Goal: Task Accomplishment & Management: Complete application form

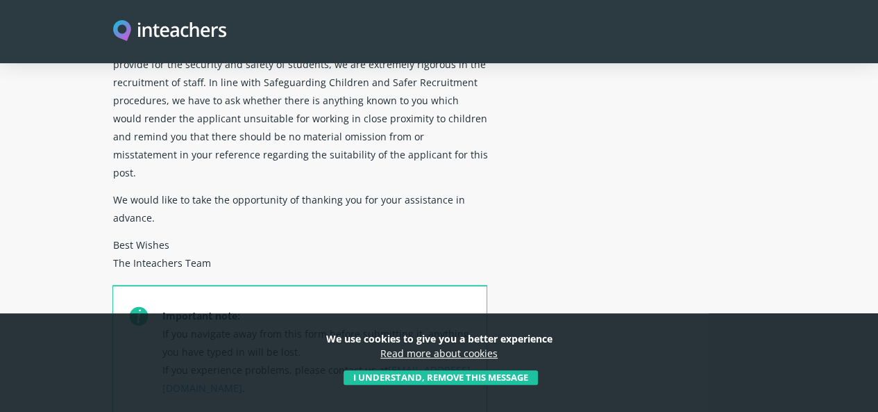
scroll to position [346, 0]
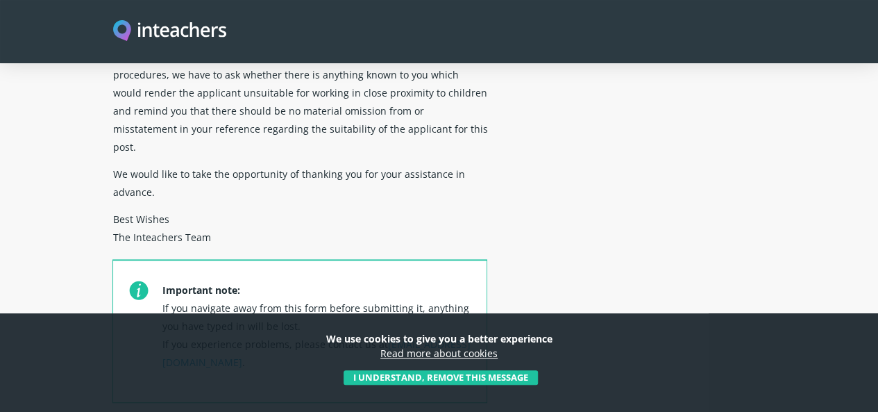
click at [369, 276] on p "Important note: If you navigate away from this form before submitting it, anyth…" at bounding box center [316, 339] width 309 height 126
click at [403, 378] on button "I understand, remove this message" at bounding box center [441, 377] width 194 height 15
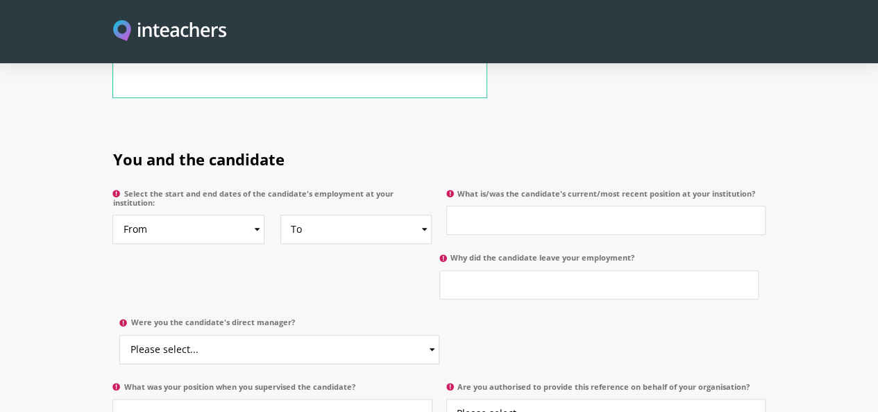
scroll to position [648, 0]
click at [212, 217] on select "From 2025 2024 2023 2022 2021 2020 2019 2018 2017 2016 2015 2014 2013 2012 2011…" at bounding box center [188, 231] width 152 height 29
select select "2024"
click at [112, 217] on select "From 2025 2024 2023 2022 2021 2020 2019 2018 2017 2016 2015 2014 2013 2012 2011…" at bounding box center [188, 231] width 152 height 29
click at [346, 217] on select "To Currently 2025 2024 2023 2022 2021 2020 2019 2018 2017 2016 2015 2014 2013 2…" at bounding box center [357, 231] width 152 height 29
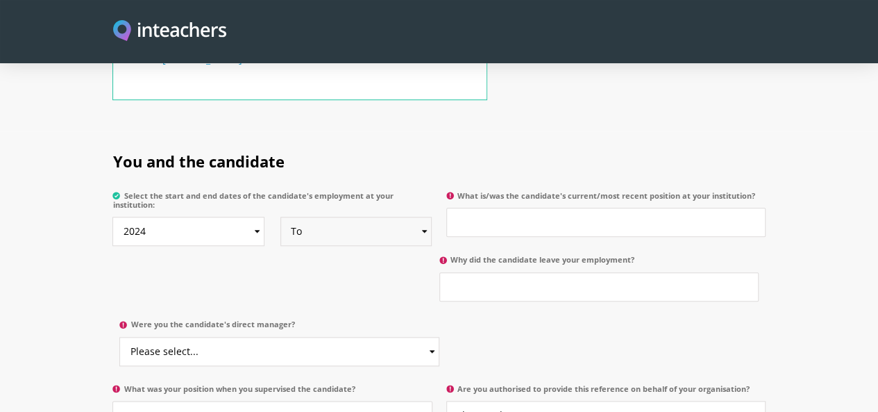
select select "2024"
click at [281, 217] on select "To Currently 2025 2024 2023 2022 2021 2020 2019 2018 2017 2016 2015 2014 2013 2…" at bounding box center [357, 231] width 152 height 29
click at [390, 217] on select "To Currently 2025 2024 2023 2022 2021 2020 2019 2018 2017 2016 2015 2014 2013 2…" at bounding box center [357, 231] width 152 height 29
click at [440, 272] on input "Why did the candidate leave your employment?" at bounding box center [599, 286] width 319 height 29
click at [361, 217] on select "To Currently 2025 2024 2023 2022 2021 2020 2019 2018 2017 2016 2015 2014 2013 2…" at bounding box center [357, 231] width 152 height 29
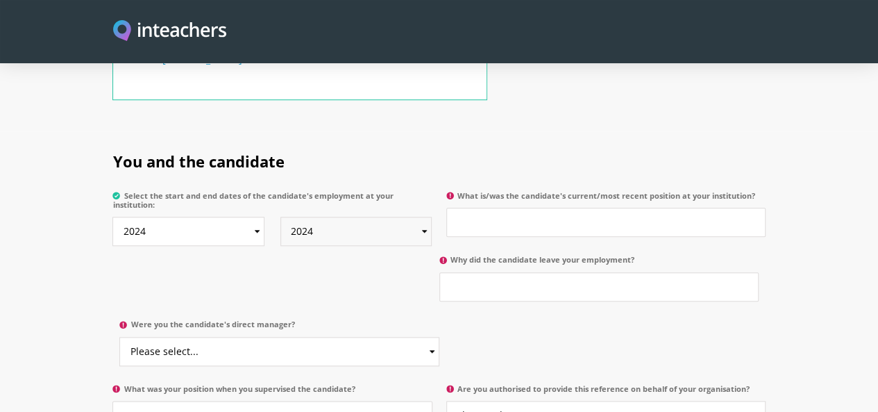
select select
click at [281, 217] on select "To Currently 2025 2024 2023 2022 2021 2020 2019 2018 2017 2016 2015 2014 2013 2…" at bounding box center [357, 231] width 152 height 29
click at [528, 208] on input "What is/was the candidate's current/most recent position at your institution?" at bounding box center [605, 222] width 319 height 29
type input "a"
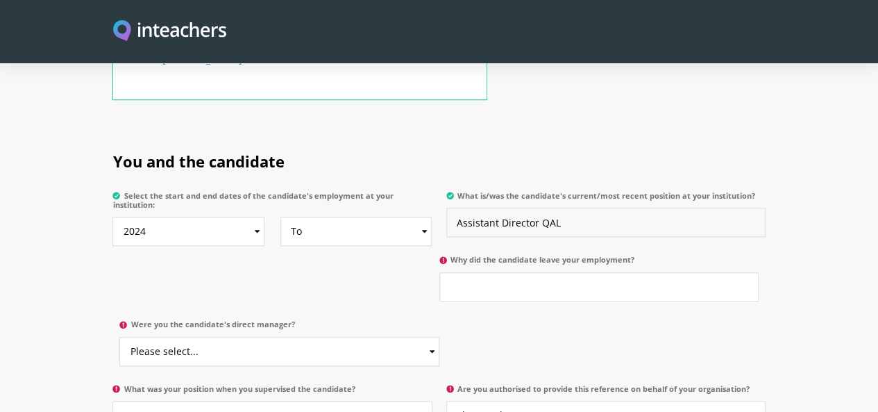
type input "Assistant Director QAL"
click at [439, 337] on select "Please select... Yes No" at bounding box center [278, 351] width 319 height 29
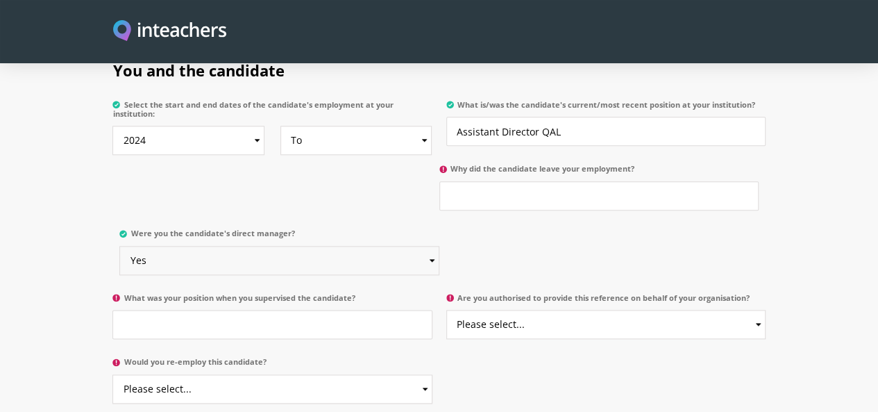
scroll to position [742, 0]
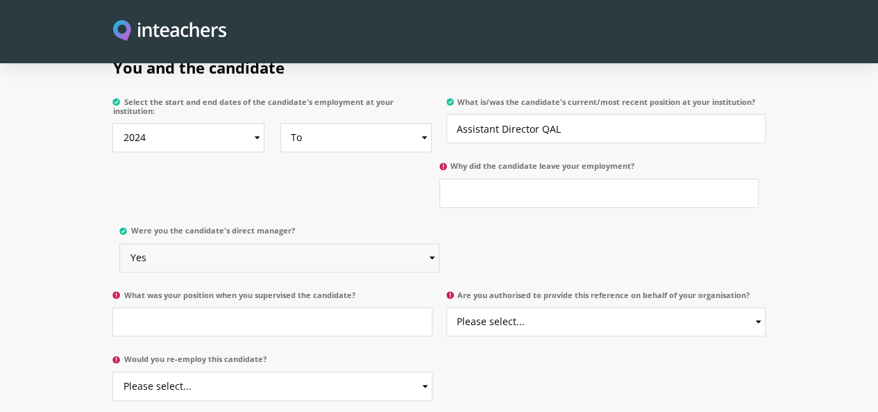
click at [439, 243] on select "Please select... Yes No" at bounding box center [278, 257] width 319 height 29
select select "No"
click at [439, 243] on select "Please select... Yes No" at bounding box center [278, 257] width 319 height 29
click at [514, 307] on select "Please select... Yes No" at bounding box center [605, 321] width 319 height 29
select select "Yes"
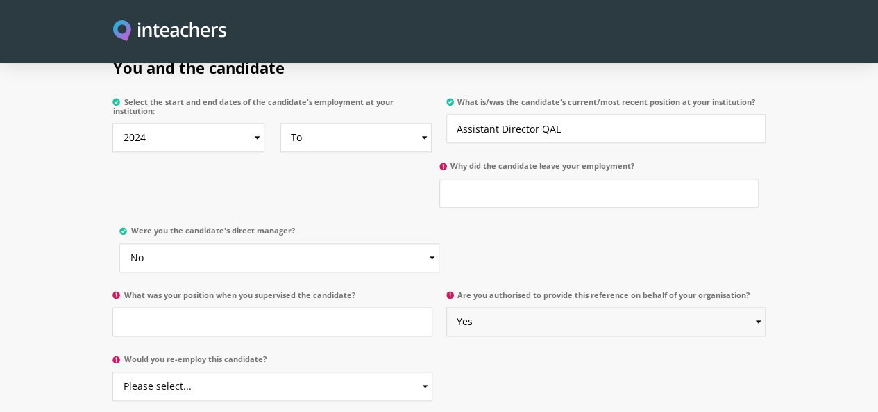
click at [447, 307] on select "Please select... Yes No" at bounding box center [605, 321] width 319 height 29
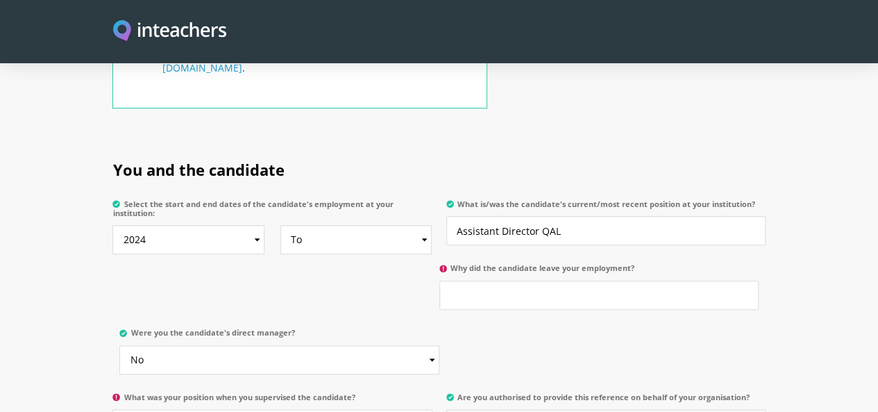
scroll to position [639, 0]
click at [440, 281] on input "Why did the candidate leave your employment?" at bounding box center [599, 295] width 319 height 29
type input "CURRENTLY WORKING"
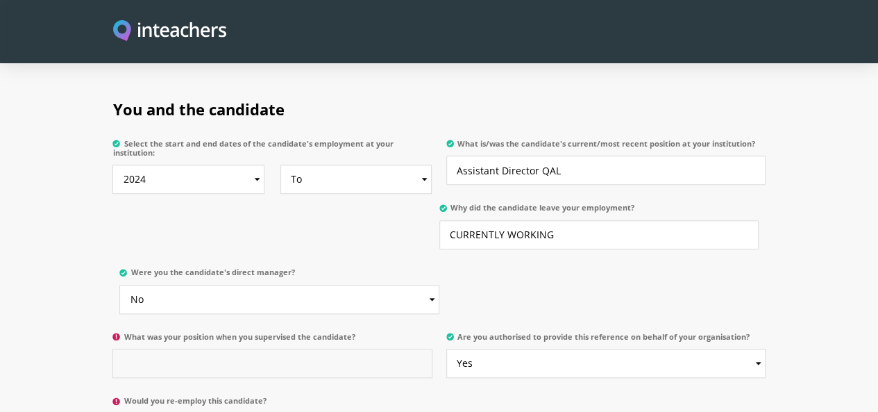
scroll to position [703, 0]
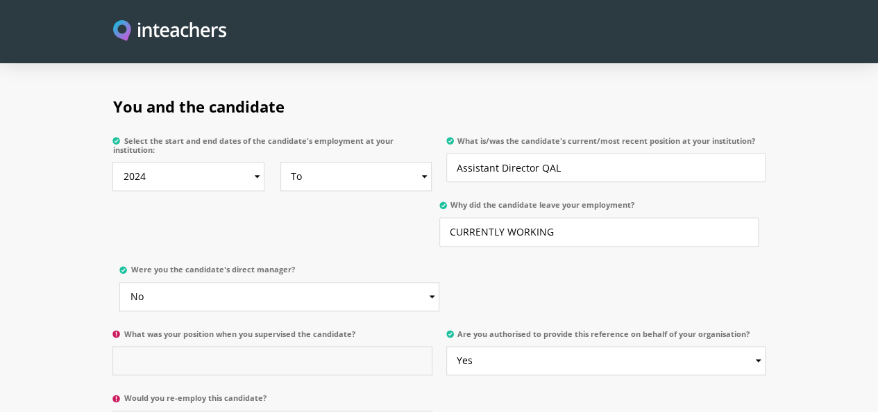
click at [208, 346] on input "What was your position when you supervised the candidate?" at bounding box center [271, 360] width 319 height 29
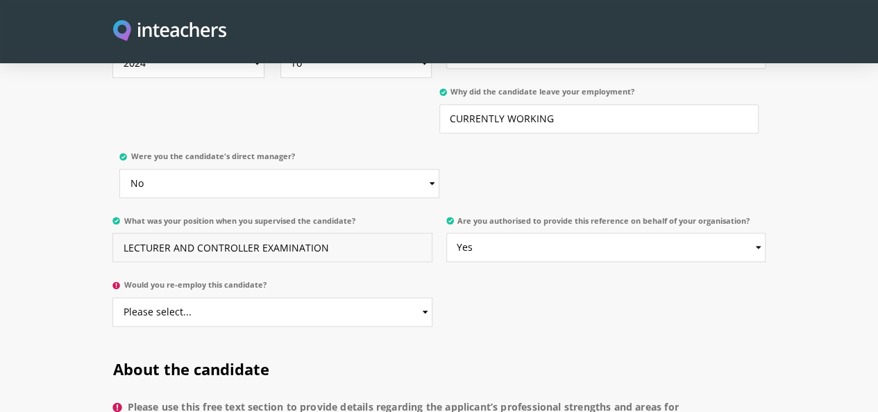
scroll to position [828, 0]
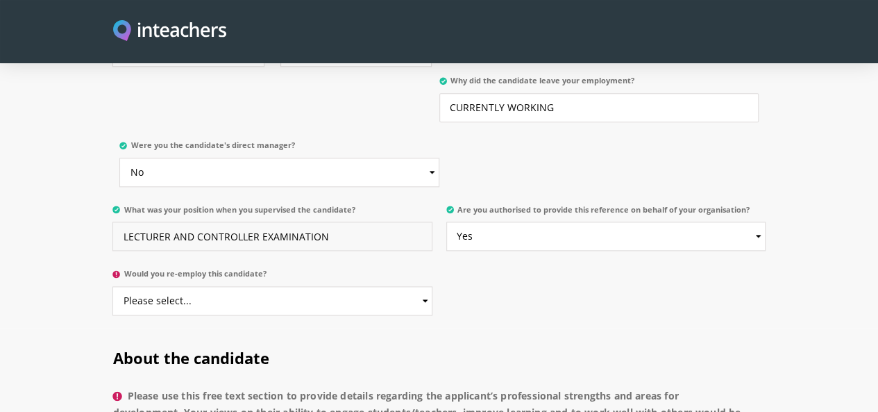
type input "LECTURER AND CONTROLLER EXAMINATION"
click at [198, 286] on select "Please select... Yes No" at bounding box center [271, 300] width 319 height 29
select select "Yes"
click at [112, 286] on select "Please select... Yes No" at bounding box center [271, 300] width 319 height 29
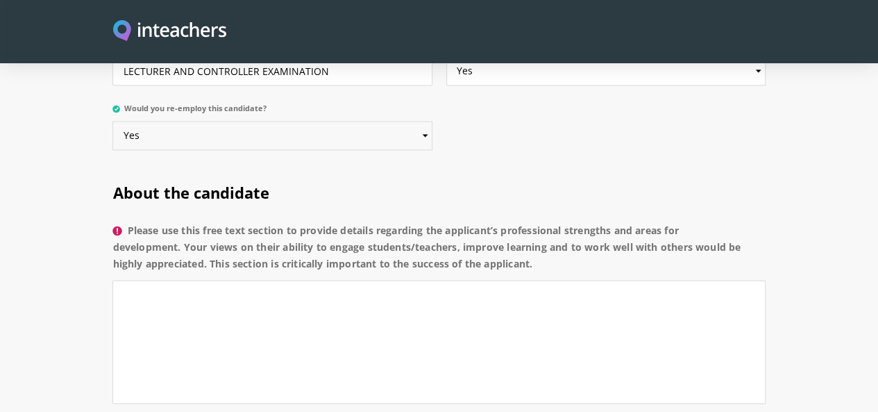
scroll to position [994, 0]
click at [112, 221] on label "Please use this free text section to provide details regarding the applicant’s …" at bounding box center [438, 250] width 653 height 58
click at [112, 279] on textarea "Please use this free text section to provide details regarding the applicant’s …" at bounding box center [438, 341] width 653 height 124
click at [112, 221] on label "Please use this free text section to provide details regarding the applicant’s …" at bounding box center [438, 250] width 653 height 58
click at [112, 279] on textarea "Please use this free text section to provide details regarding the applicant’s …" at bounding box center [438, 341] width 653 height 124
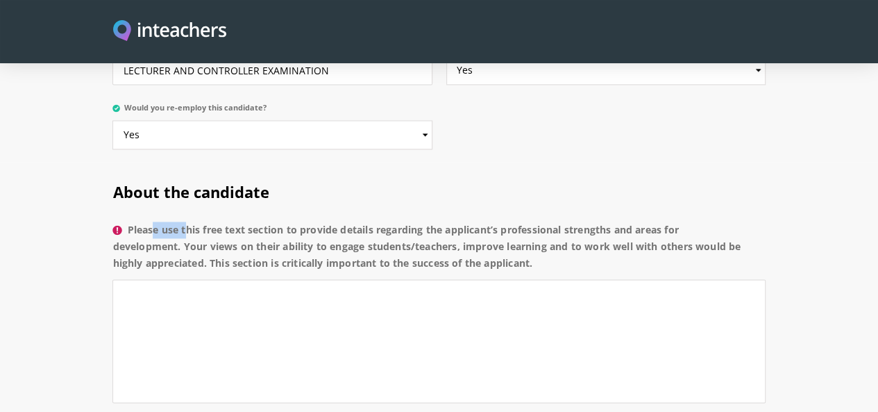
click at [112, 221] on label "Please use this free text section to provide details regarding the applicant’s …" at bounding box center [438, 250] width 653 height 58
click at [112, 279] on textarea "Please use this free text section to provide details regarding the applicant’s …" at bounding box center [438, 341] width 653 height 124
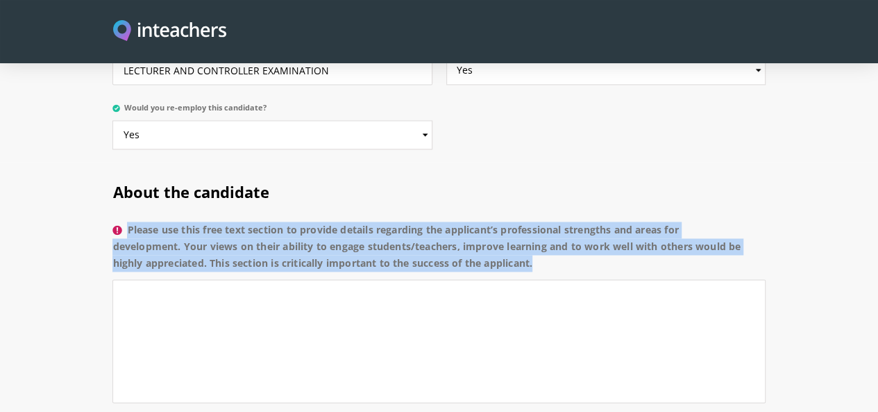
click at [112, 221] on label "Please use this free text section to provide details regarding the applicant’s …" at bounding box center [438, 250] width 653 height 58
click at [112, 279] on textarea "Please use this free text section to provide details regarding the applicant’s …" at bounding box center [438, 341] width 653 height 124
copy label "Please use this free text section to provide details regarding the applicant’s …"
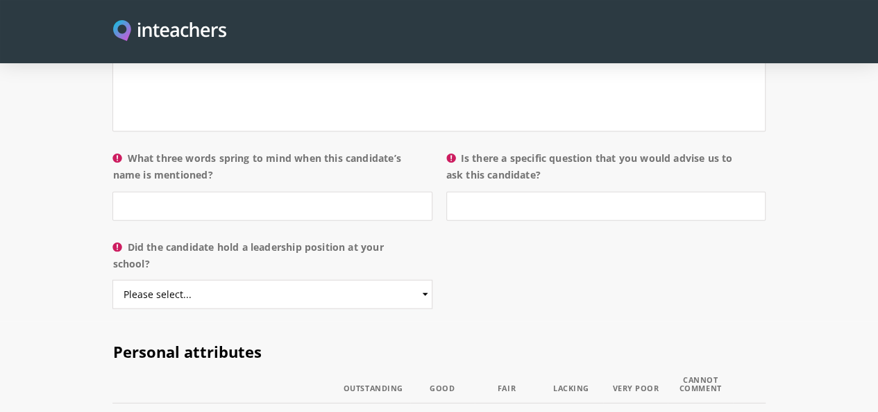
scroll to position [1466, 0]
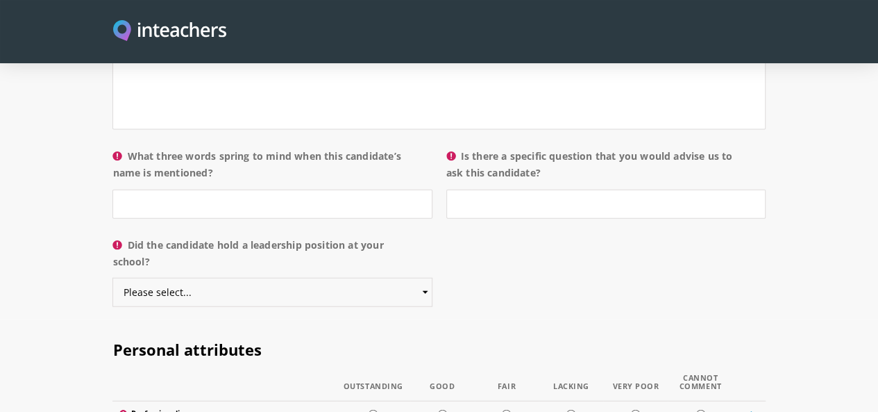
click at [287, 278] on select "Please select... Yes No" at bounding box center [271, 292] width 319 height 29
select select "Yes"
click at [112, 278] on select "Please select... Yes No" at bounding box center [271, 292] width 319 height 29
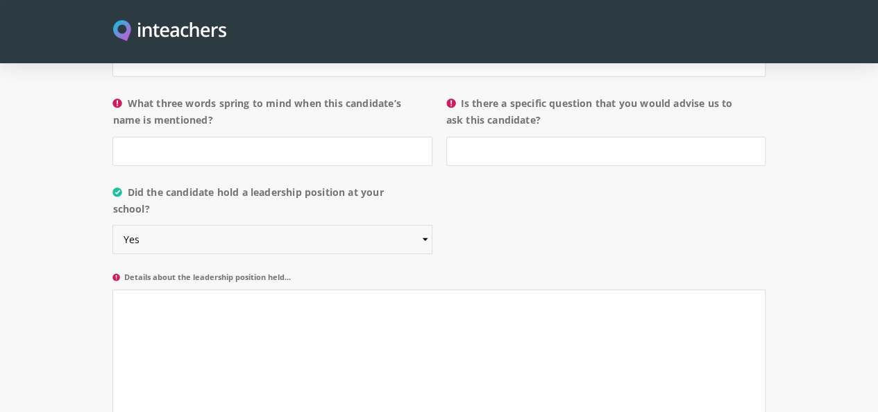
scroll to position [1520, 0]
click at [247, 289] on textarea "Details about the leadership position held..." at bounding box center [438, 351] width 653 height 124
click at [247, 289] on textarea "Managing all the Departments." at bounding box center [438, 351] width 653 height 124
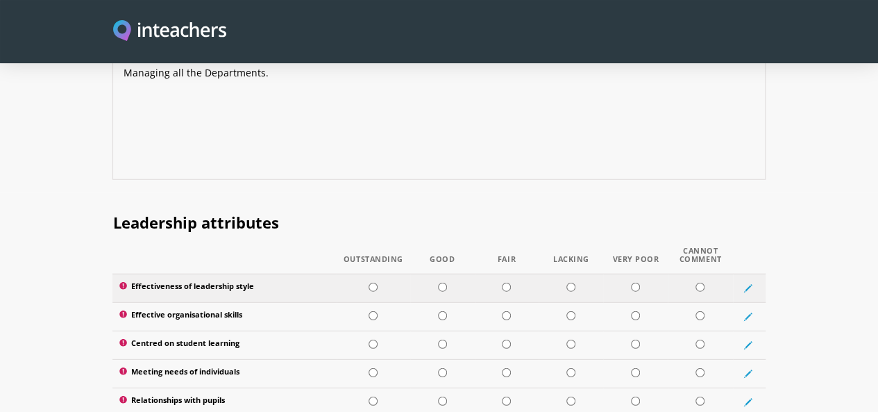
scroll to position [1753, 0]
type textarea "Managing all the Departments."
click at [355, 273] on td at bounding box center [374, 287] width 74 height 28
radio input "true"
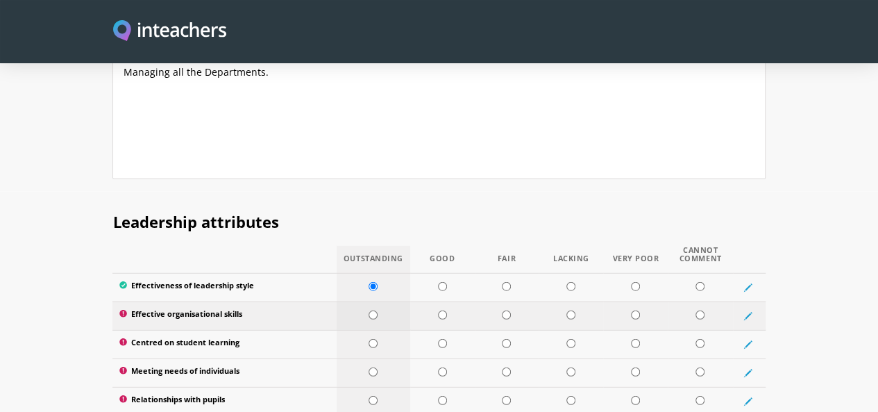
click at [357, 301] on td at bounding box center [374, 315] width 74 height 28
radio input "true"
click at [358, 330] on td at bounding box center [374, 344] width 74 height 28
radio input "true"
click at [369, 367] on input "radio" at bounding box center [373, 371] width 9 height 9
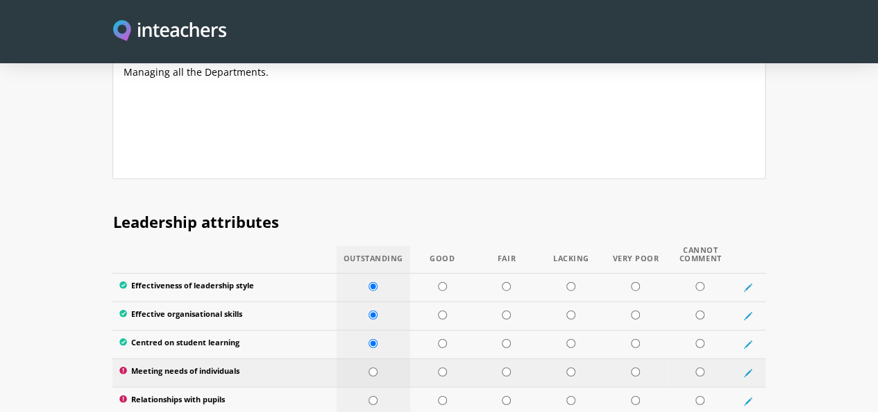
radio input "true"
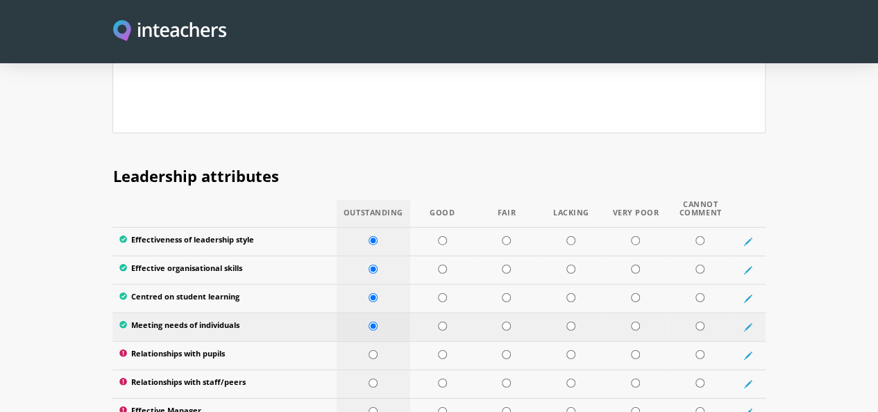
scroll to position [1802, 0]
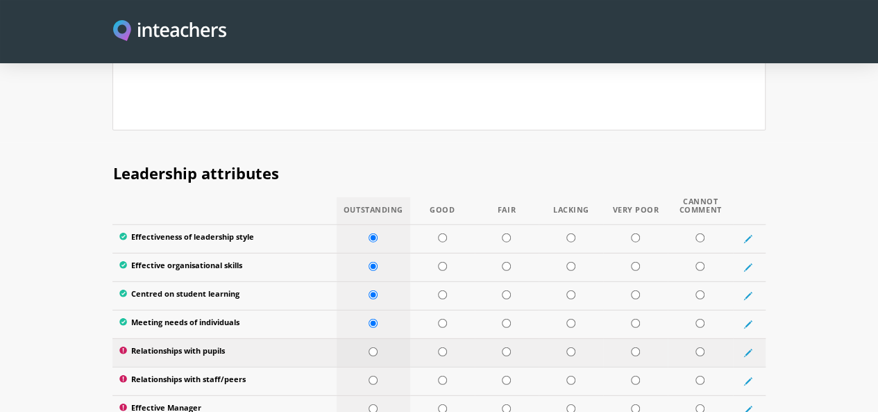
click at [369, 347] on input "radio" at bounding box center [373, 351] width 9 height 9
radio input "true"
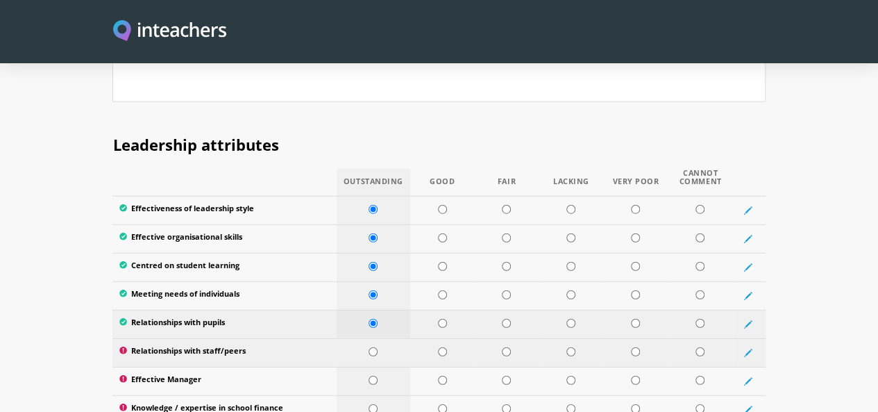
click at [369, 347] on input "radio" at bounding box center [373, 351] width 9 height 9
radio input "true"
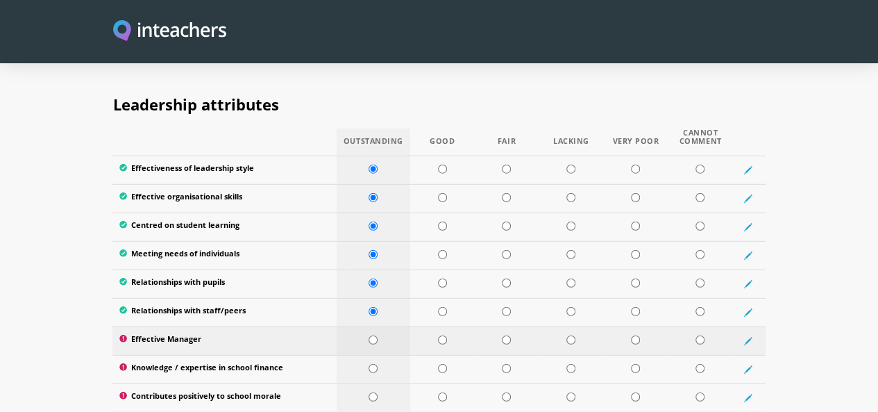
click at [357, 326] on td at bounding box center [374, 340] width 74 height 28
radio input "true"
click at [369, 364] on input "radio" at bounding box center [373, 368] width 9 height 9
radio input "true"
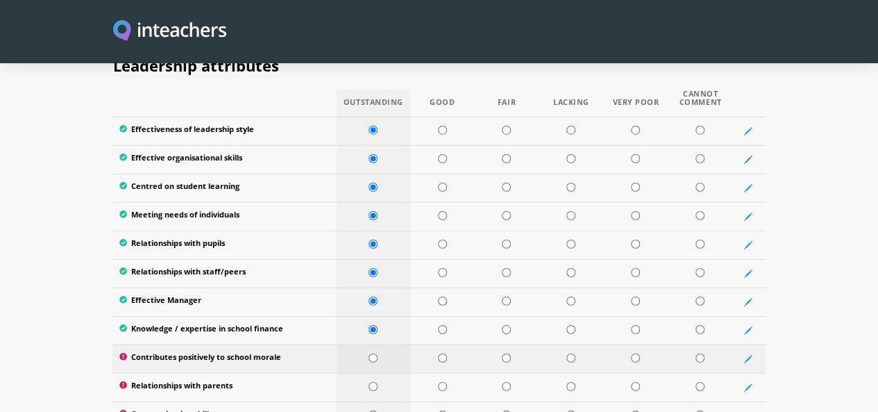
click at [365, 344] on td at bounding box center [374, 358] width 74 height 28
radio input "true"
click at [369, 382] on input "radio" at bounding box center [373, 386] width 9 height 9
radio input "true"
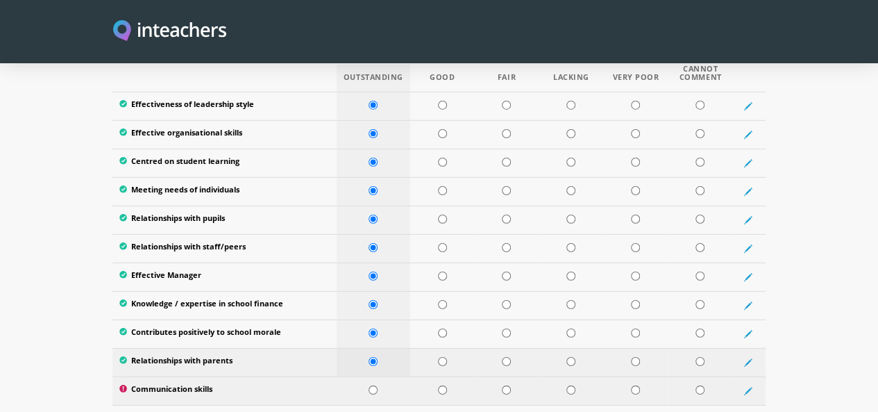
click at [369, 385] on input "radio" at bounding box center [373, 389] width 9 height 9
radio input "true"
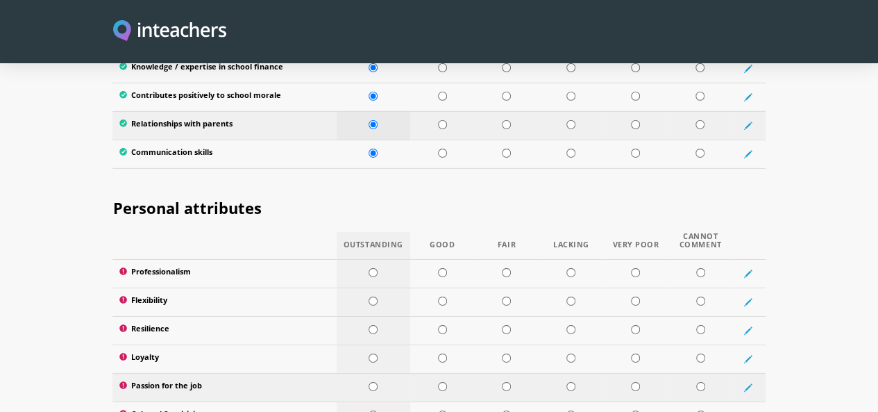
scroll to position [2181, 0]
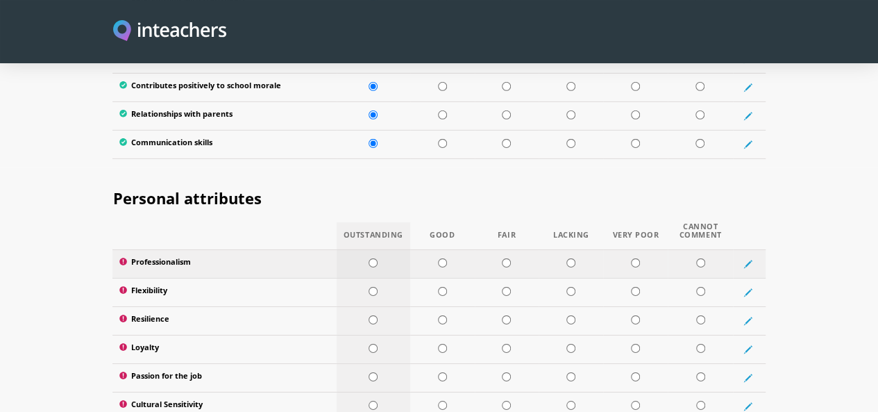
click at [361, 249] on td at bounding box center [374, 263] width 74 height 28
radio input "true"
click at [369, 287] on input "radio" at bounding box center [373, 291] width 9 height 9
radio input "true"
click at [360, 306] on td at bounding box center [374, 320] width 74 height 28
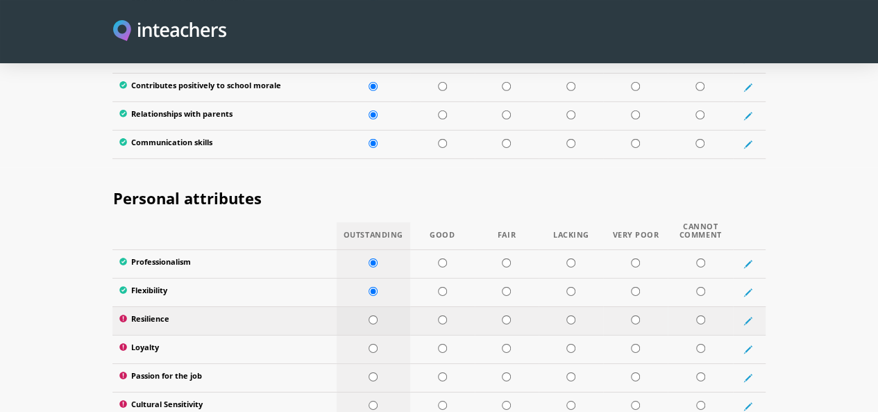
radio input "true"
click at [360, 335] on td at bounding box center [374, 349] width 74 height 28
radio input "true"
click at [365, 363] on td at bounding box center [374, 377] width 74 height 28
radio input "true"
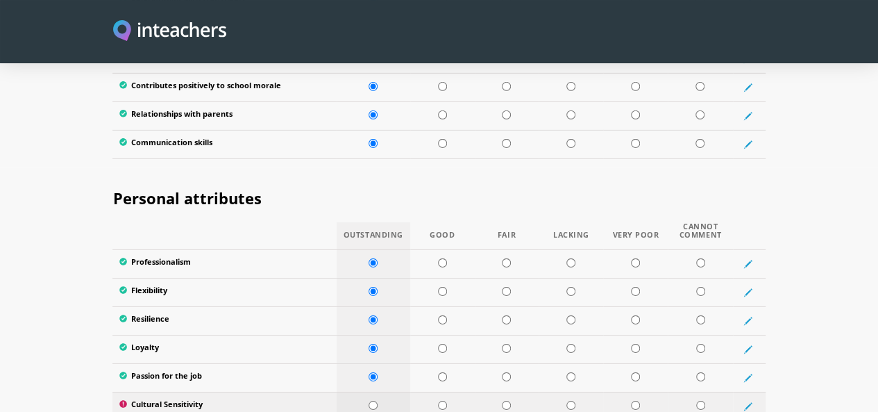
click at [369, 401] on input "radio" at bounding box center [373, 405] width 9 height 9
radio input "true"
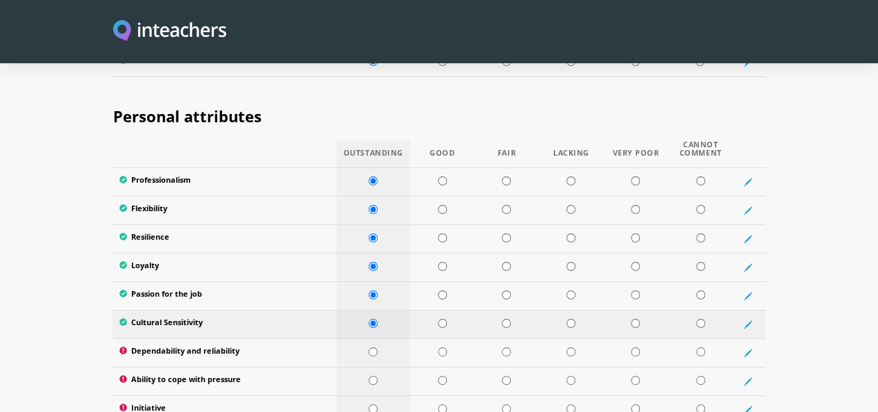
scroll to position [2269, 0]
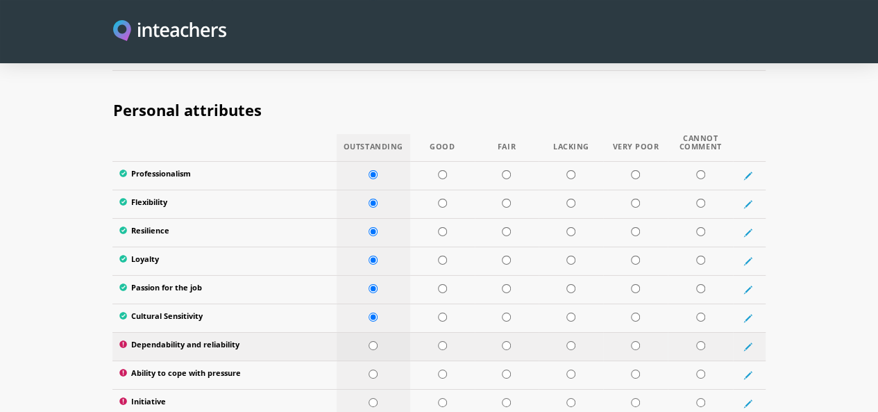
click at [361, 332] on td at bounding box center [374, 346] width 74 height 28
radio input "true"
click at [360, 360] on td at bounding box center [374, 374] width 74 height 28
radio input "true"
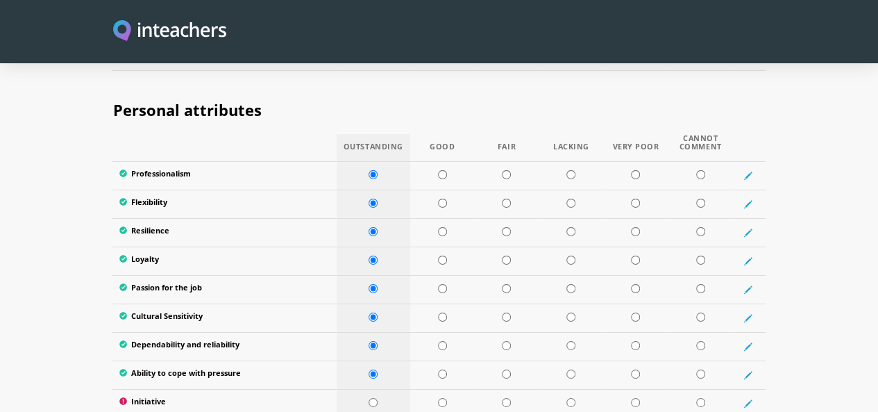
radio input "true"
click at [369, 398] on input "radio" at bounding box center [373, 402] width 9 height 9
radio input "true"
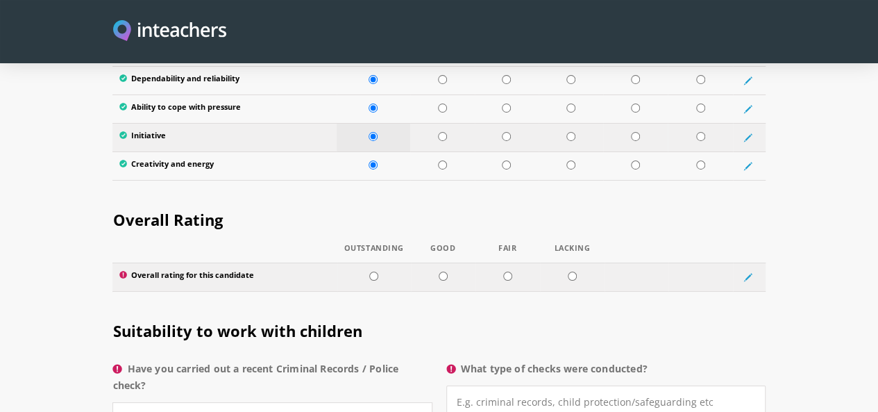
scroll to position [2537, 0]
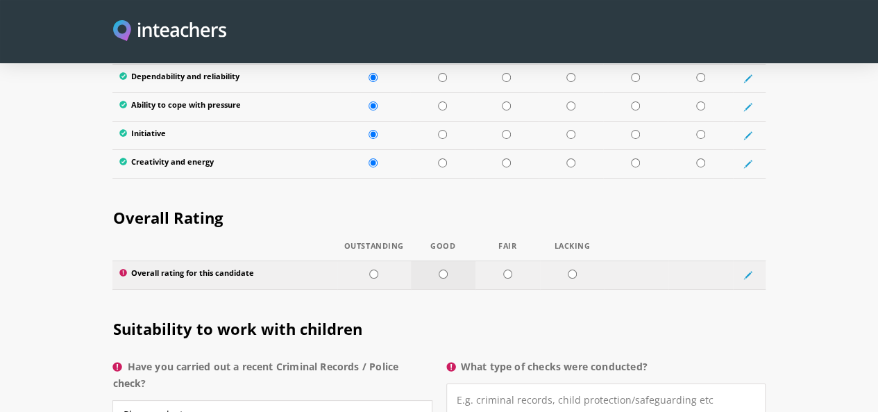
click at [439, 269] on input "radio" at bounding box center [443, 273] width 9 height 9
radio input "true"
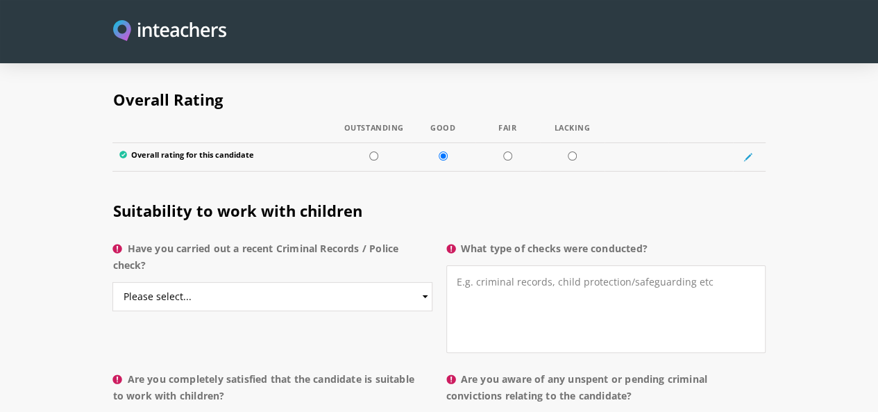
scroll to position [2657, 0]
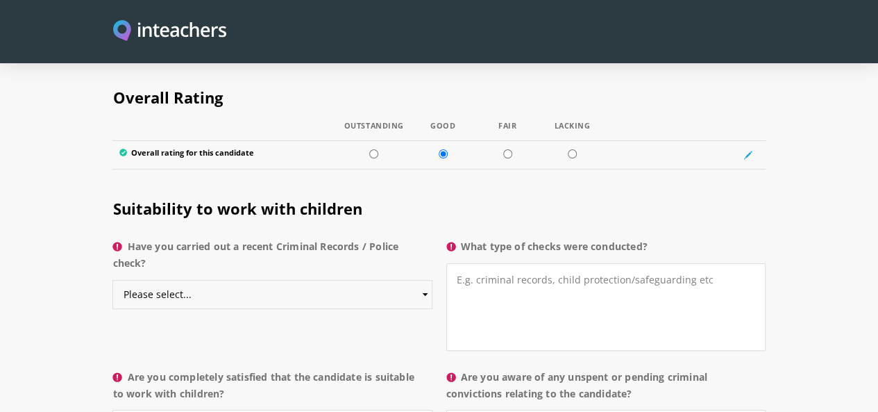
click at [371, 280] on select "Please select... Yes No Do not know" at bounding box center [271, 294] width 319 height 29
select select "No"
click at [112, 280] on select "Please select... Yes No Do not know" at bounding box center [271, 294] width 319 height 29
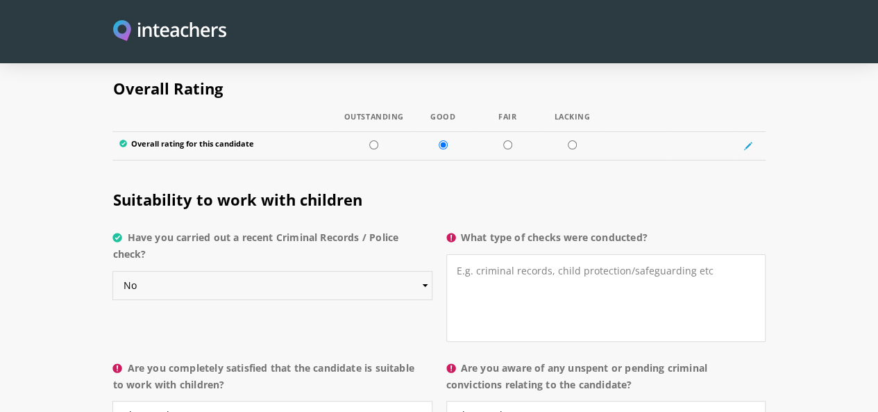
scroll to position [2667, 0]
click at [517, 253] on textarea "What type of checks were conducted?" at bounding box center [605, 296] width 319 height 87
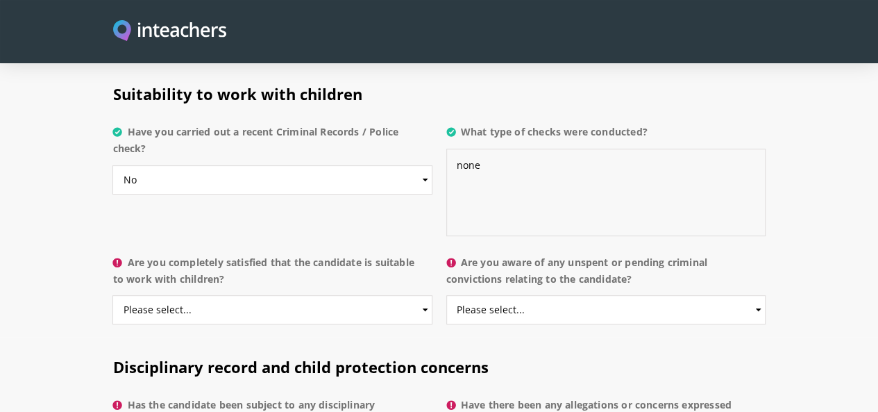
scroll to position [2774, 0]
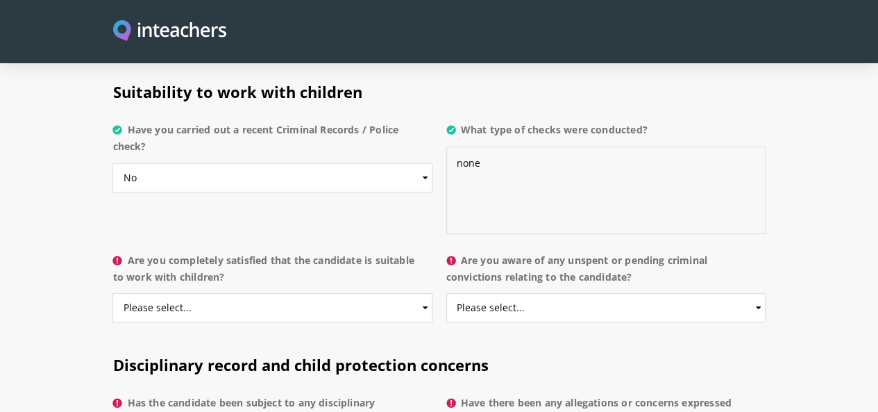
type textarea "none"
click at [346, 293] on select "Please select... Yes No Do not know" at bounding box center [271, 307] width 319 height 29
select select "Yes"
click at [112, 293] on select "Please select... Yes No Do not know" at bounding box center [271, 307] width 319 height 29
click at [524, 293] on select "Please select... Yes No Do not know" at bounding box center [605, 307] width 319 height 29
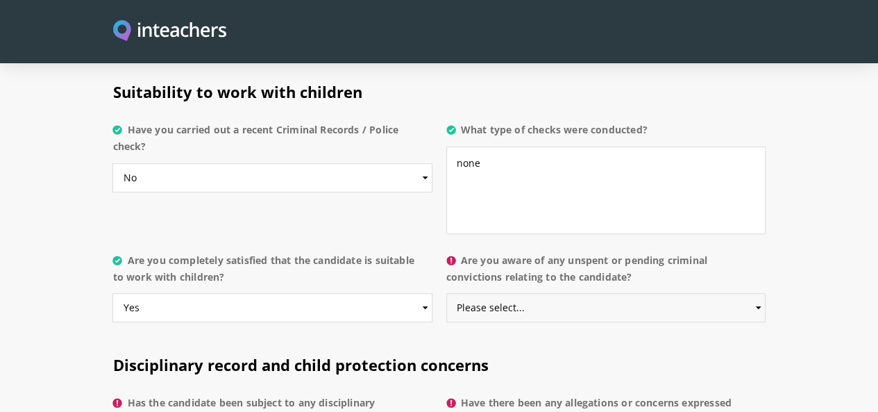
select select "No"
click at [447, 293] on select "Please select... Yes No Do not know" at bounding box center [605, 307] width 319 height 29
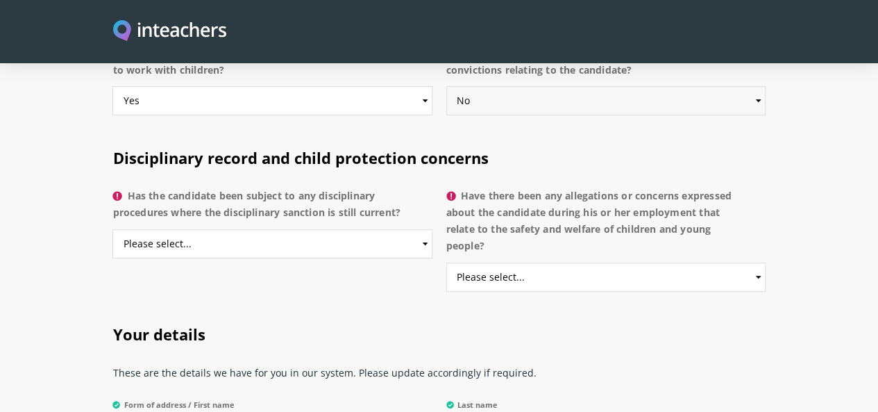
scroll to position [2982, 0]
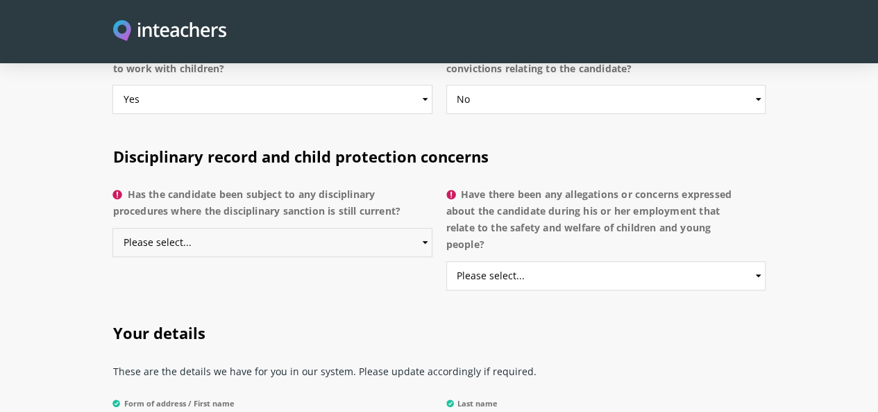
click at [378, 228] on select "Please select... Yes No Do not know" at bounding box center [271, 242] width 319 height 29
select select "No"
click at [112, 228] on select "Please select... Yes No Do not know" at bounding box center [271, 242] width 319 height 29
click at [587, 261] on select "Please select... Yes No Do not know" at bounding box center [605, 275] width 319 height 29
